Goal: Transaction & Acquisition: Purchase product/service

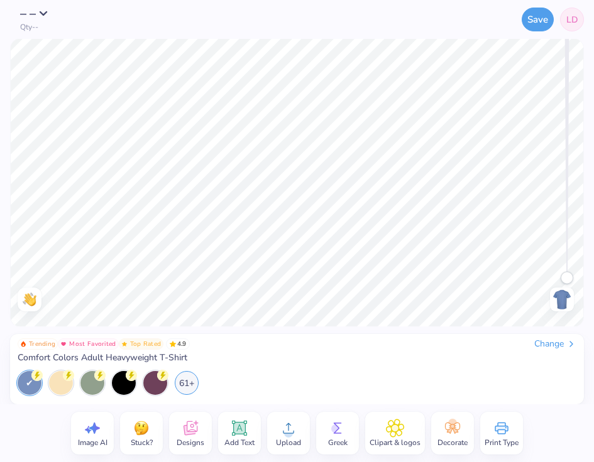
click at [557, 344] on div "Change" at bounding box center [555, 344] width 42 height 11
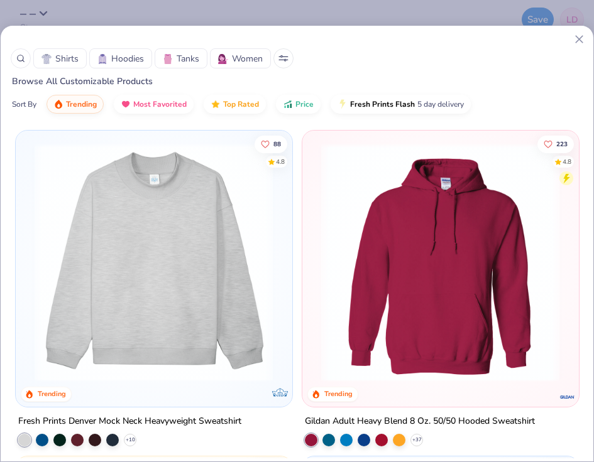
click at [15, 54] on div at bounding box center [21, 58] width 20 height 20
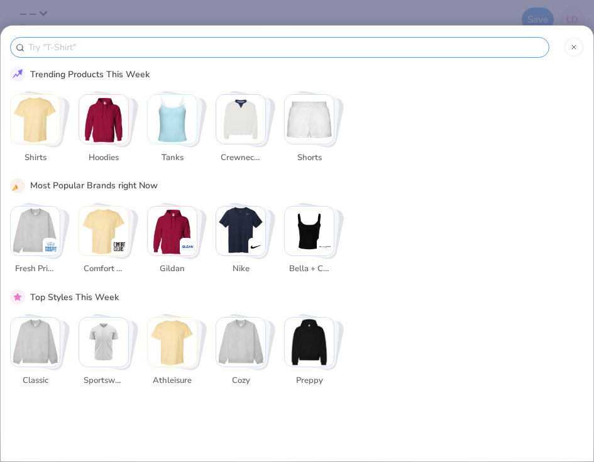
click at [169, 234] on img "Stack Card Button Gildan" at bounding box center [172, 231] width 49 height 49
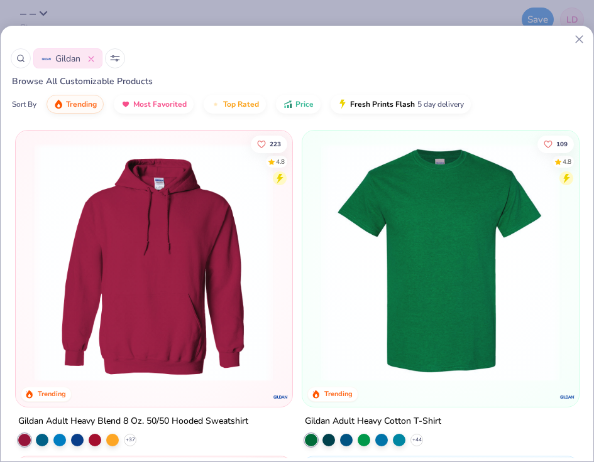
click at [95, 63] on button "Gildan" at bounding box center [67, 58] width 69 height 20
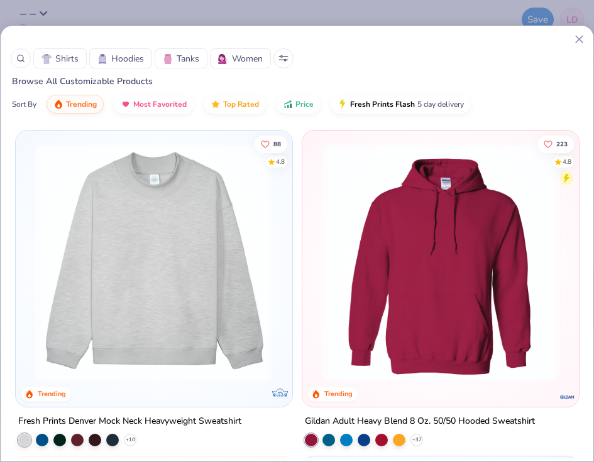
click at [21, 60] on icon at bounding box center [20, 58] width 9 height 9
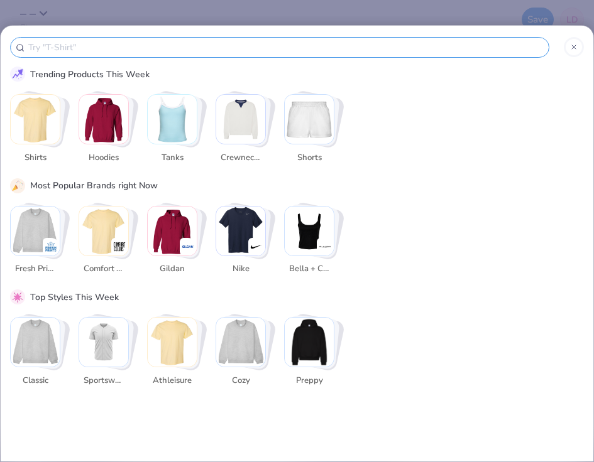
click at [104, 57] on div at bounding box center [279, 47] width 539 height 21
click at [101, 50] on input "text" at bounding box center [285, 47] width 516 height 14
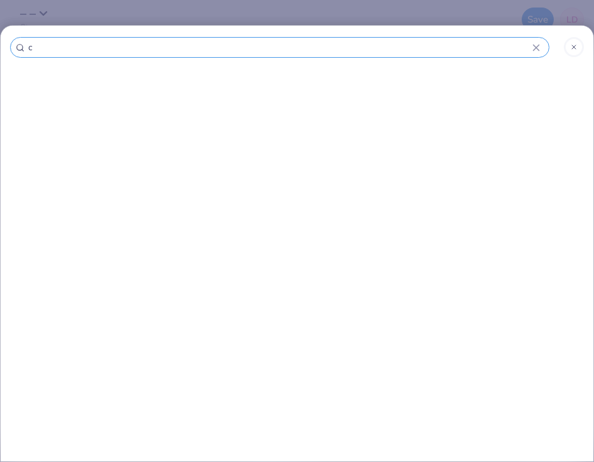
type input "cr"
type input "cre"
type input "crew"
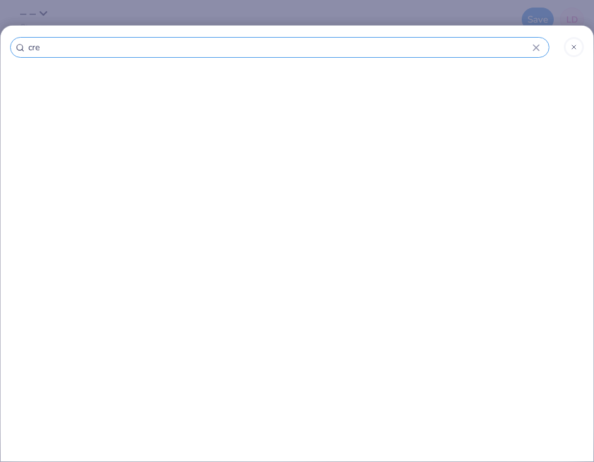
type input "crew"
type input "crewn"
type input "crewne"
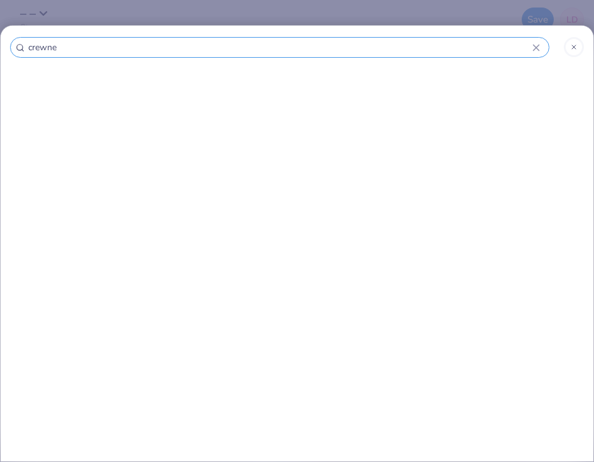
type input "crewnec"
type input "crewneck"
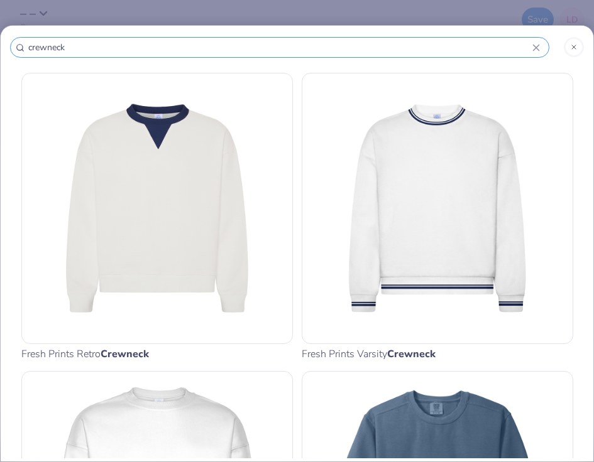
click at [29, 48] on input "crewneck" at bounding box center [279, 47] width 505 height 14
type input "gcrewneck"
type input "gicrewneck"
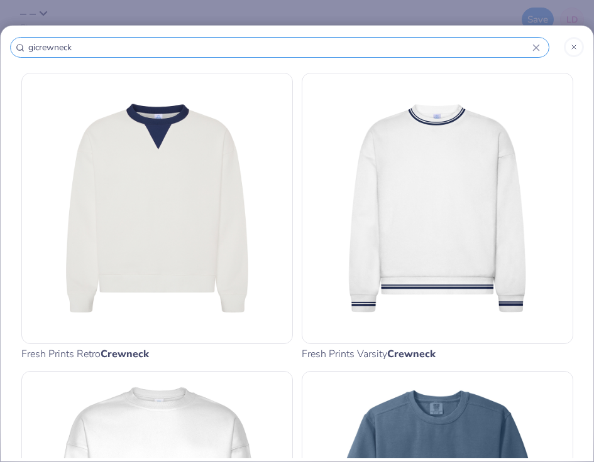
type input "gilcrewneck"
type input "gildacrewneck"
type input "gildancrewneck"
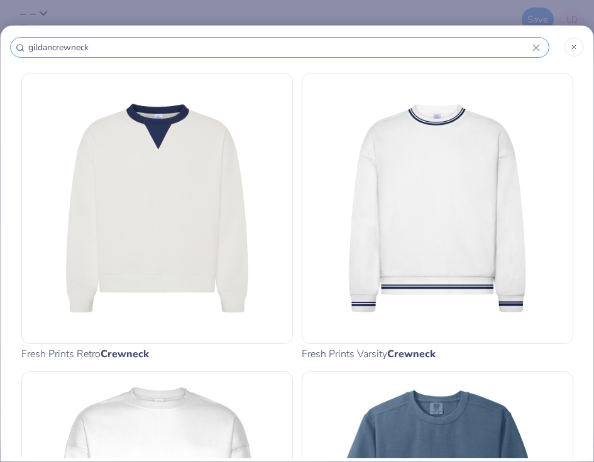
type input "gildancrewneck"
type input "[PERSON_NAME]"
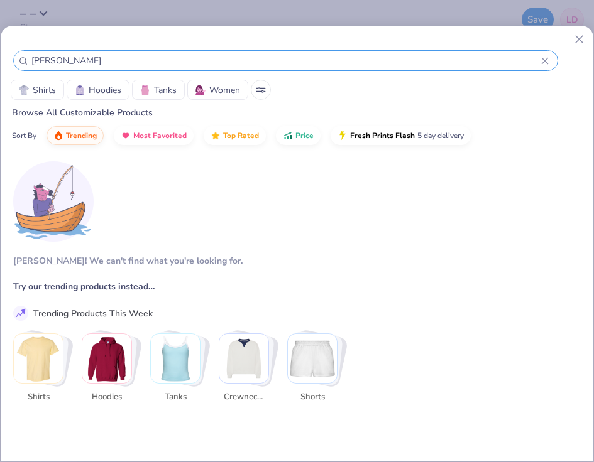
click at [40, 61] on input "[PERSON_NAME]" at bounding box center [285, 60] width 511 height 14
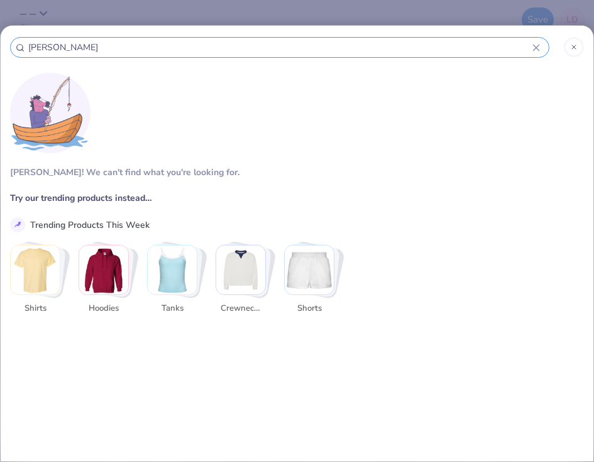
click at [40, 61] on div "gildan crewneck [PERSON_NAME]! We can't find what you're looking for. Try our t…" at bounding box center [297, 231] width 594 height 462
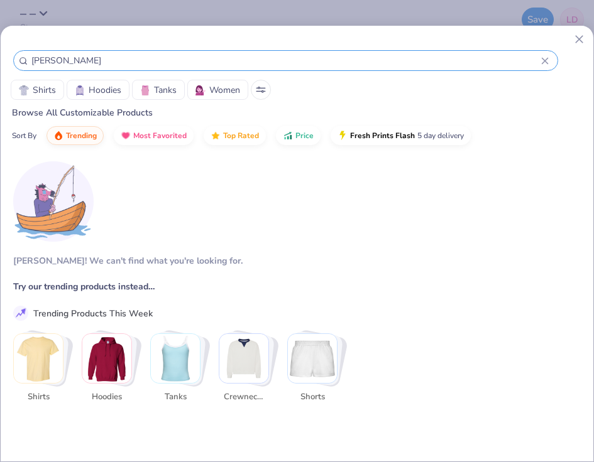
click at [89, 84] on span "Hoodies" at bounding box center [105, 90] width 33 height 13
click at [70, 55] on input "[PERSON_NAME]" at bounding box center [285, 60] width 511 height 14
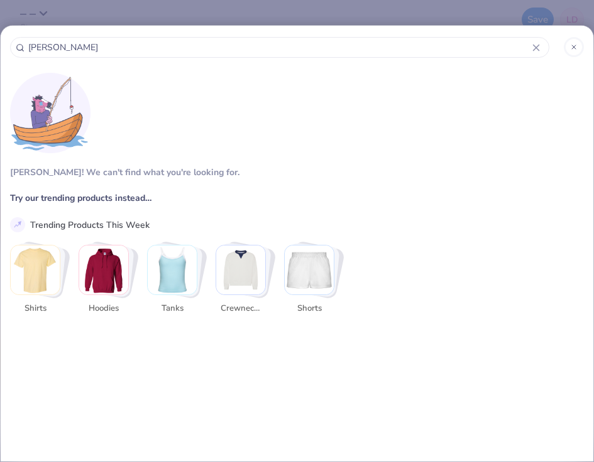
click at [70, 55] on div "gildan crewneck [PERSON_NAME]! We can't find what you're looking for. Try our t…" at bounding box center [297, 231] width 594 height 462
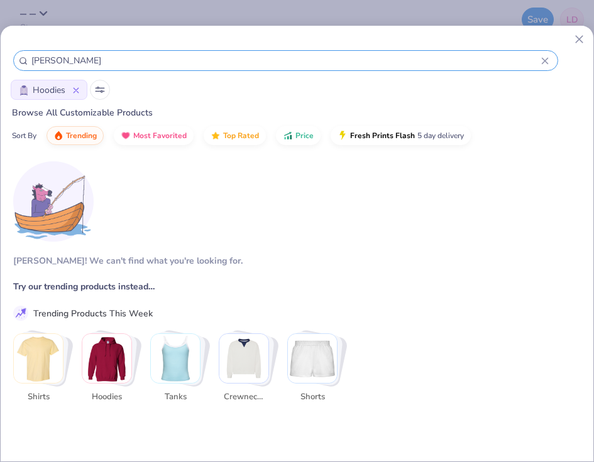
click at [85, 65] on input "[PERSON_NAME]" at bounding box center [285, 60] width 511 height 14
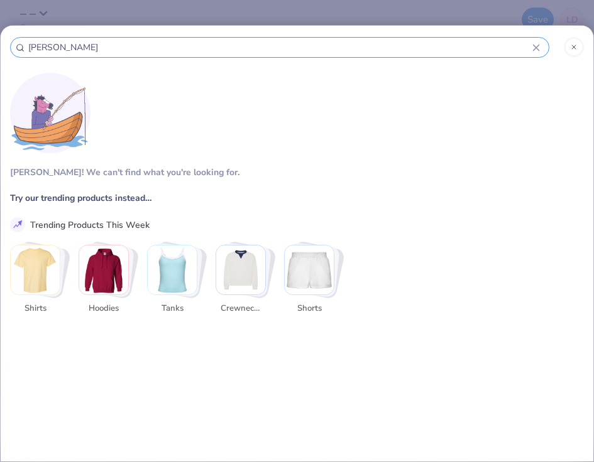
drag, startPoint x: 102, startPoint y: 48, endPoint x: 4, endPoint y: 46, distance: 98.0
click at [4, 46] on div "gildan crewneck [PERSON_NAME]! We can't find what you're looking for. Try our t…" at bounding box center [297, 243] width 594 height 437
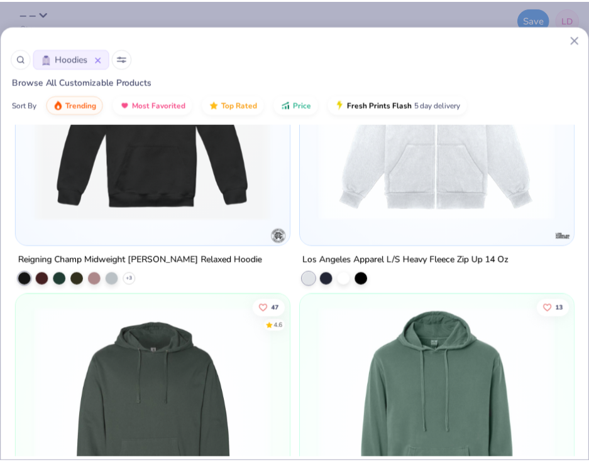
scroll to position [6351, 0]
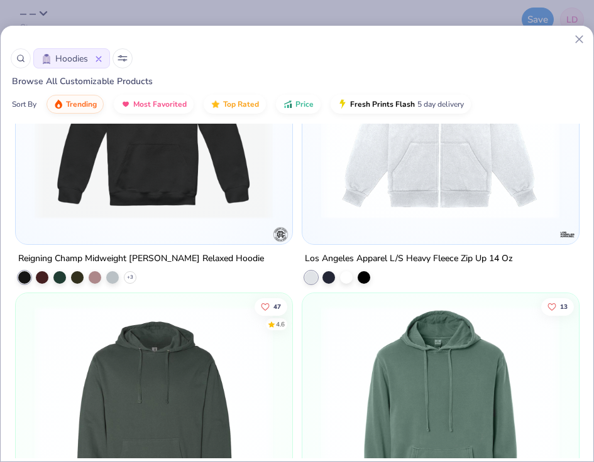
click at [582, 45] on icon at bounding box center [578, 39] width 13 height 13
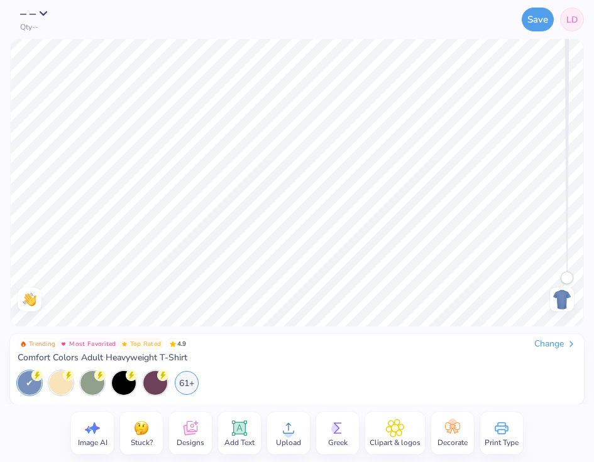
click at [331, 369] on div "Trending Most Favorited Top Rated 4.9 Change Comfort Colors Adult Heavyweight T…" at bounding box center [297, 367] width 558 height 57
click at [189, 438] on span "Designs" at bounding box center [191, 443] width 28 height 10
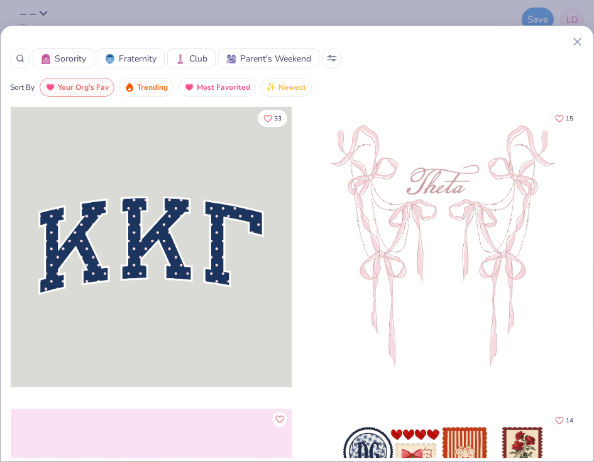
click at [573, 43] on icon at bounding box center [576, 41] width 13 height 13
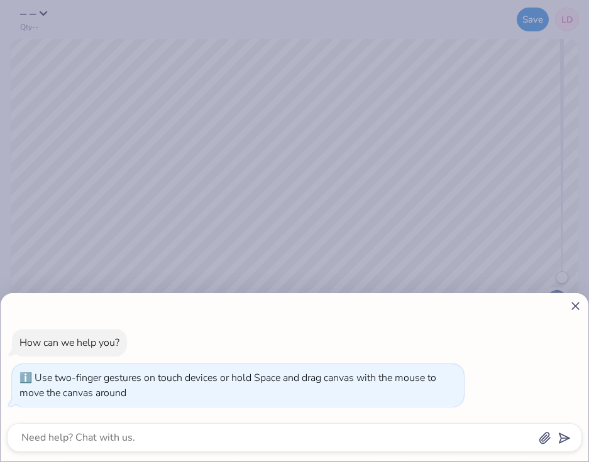
drag, startPoint x: 564, startPoint y: 279, endPoint x: 580, endPoint y: 393, distance: 115.5
click at [580, 393] on body "– – Qty -- Save LD Image AI Stuck? Designs Add Text Upload Greek Clipart & logo…" at bounding box center [294, 231] width 589 height 462
click at [582, 310] on div "How can we help you? Use two-finger gestures on touch devices or hold Space and…" at bounding box center [294, 377] width 587 height 168
click at [575, 303] on icon at bounding box center [574, 306] width 13 height 13
type textarea "x"
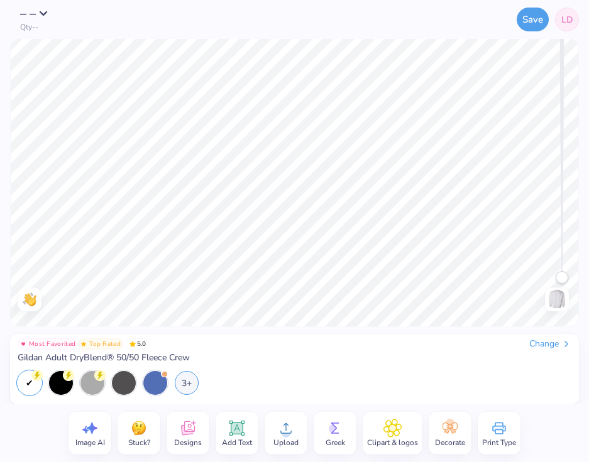
drag, startPoint x: 563, startPoint y: 275, endPoint x: 588, endPoint y: 338, distance: 68.0
click at [588, 338] on div "– – Qty -- Save LD Image AI Stuck? Designs Add Text Upload Greek Clipart & logo…" at bounding box center [294, 231] width 589 height 462
click at [362, 339] on div "– – Qty -- Save LD Image AI Stuck? Designs Add Text Upload Greek Clipart & logo…" at bounding box center [294, 231] width 589 height 462
click at [290, 436] on icon at bounding box center [285, 428] width 19 height 19
